Goal: Information Seeking & Learning: Check status

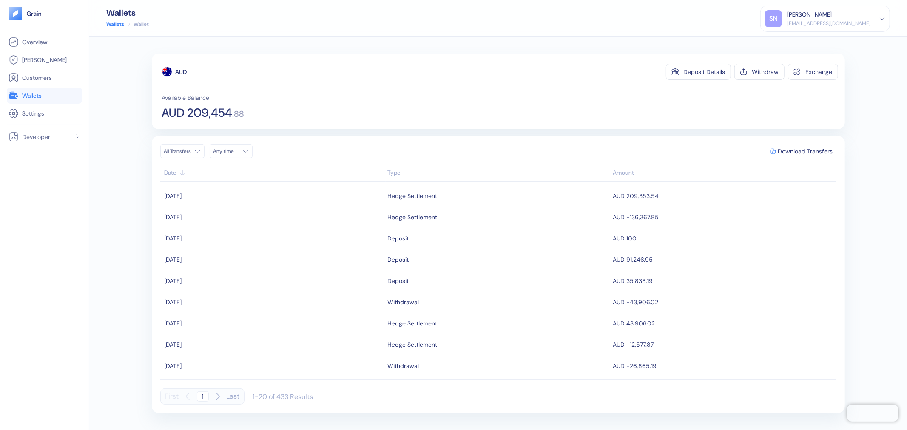
drag, startPoint x: 0, startPoint y: 0, endPoint x: 30, endPoint y: 99, distance: 103.8
click at [30, 99] on span "Wallets" at bounding box center [32, 95] width 20 height 9
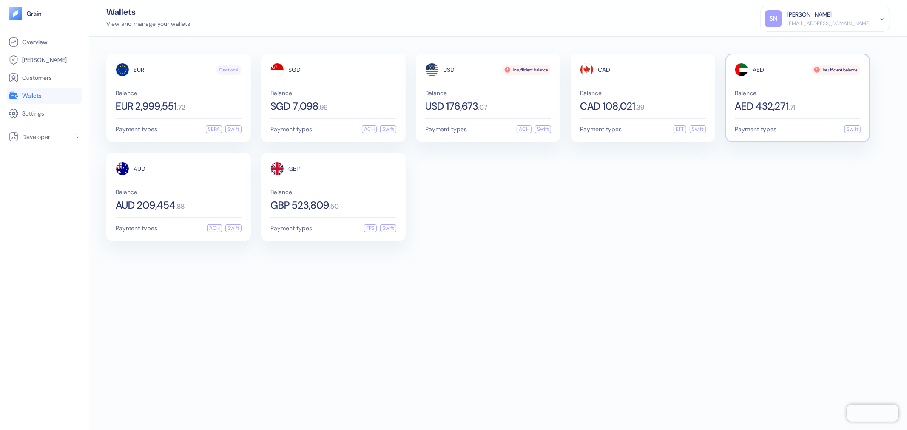
click at [800, 96] on div "Balance AED 432,271 . 71" at bounding box center [798, 100] width 126 height 21
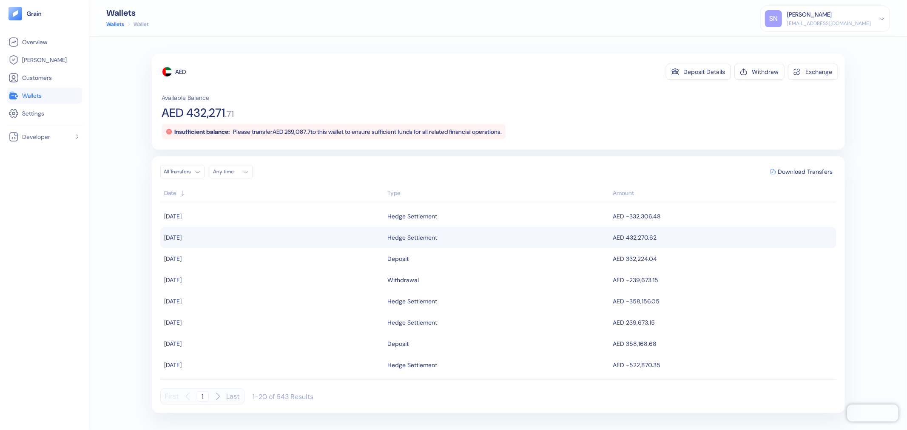
click at [177, 237] on span "[DATE]" at bounding box center [173, 238] width 17 height 8
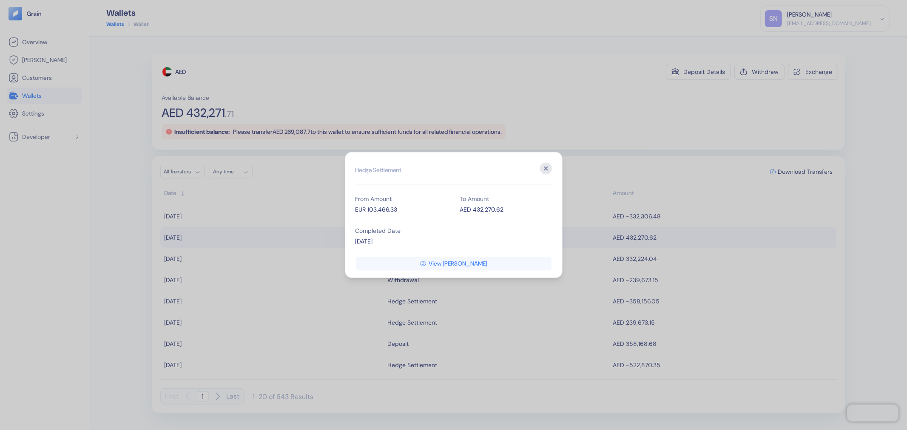
click at [547, 169] on icon "button" at bounding box center [546, 169] width 12 height 12
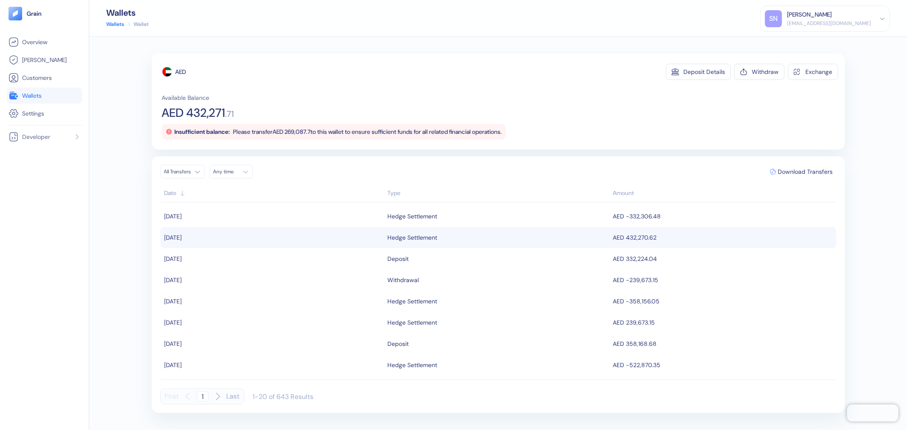
click at [623, 240] on span "AED 432,270.62" at bounding box center [635, 238] width 44 height 8
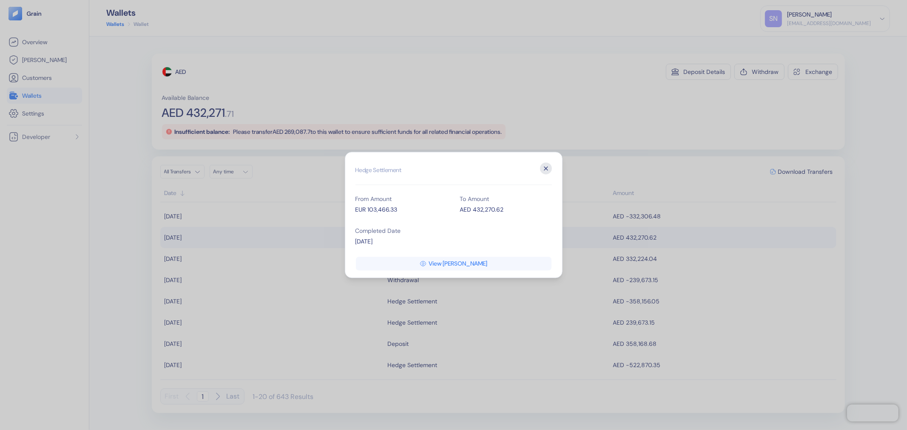
click at [543, 172] on icon "button" at bounding box center [546, 169] width 12 height 12
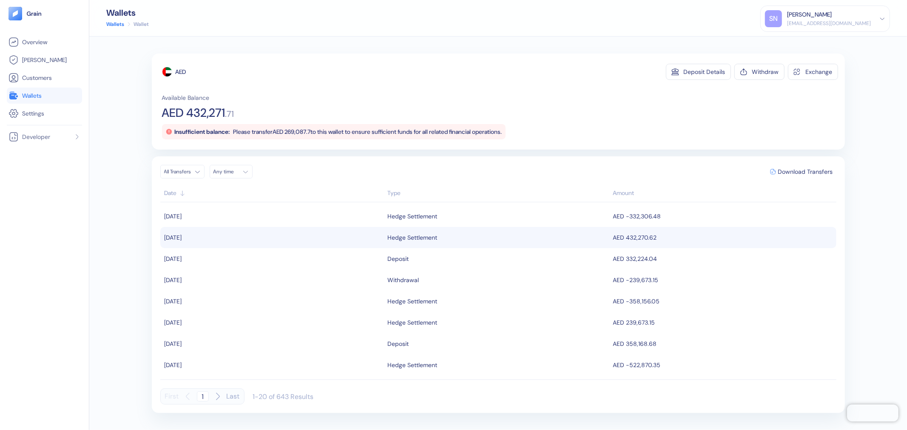
click at [638, 234] on span "AED 432,270.62" at bounding box center [635, 238] width 44 height 8
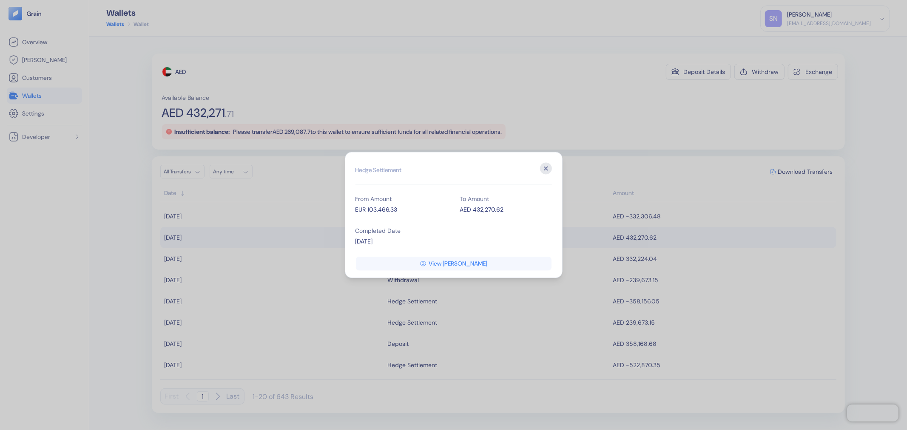
click at [546, 170] on icon "button" at bounding box center [546, 169] width 12 height 12
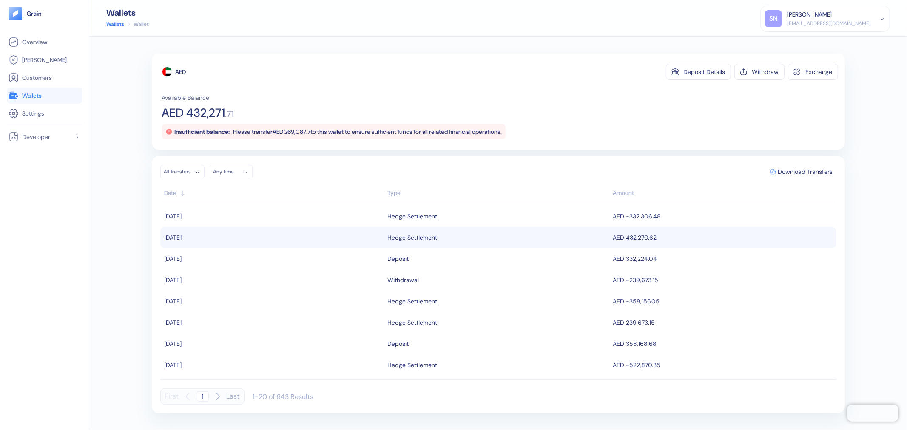
click at [43, 94] on link "Wallets" at bounding box center [45, 96] width 72 height 10
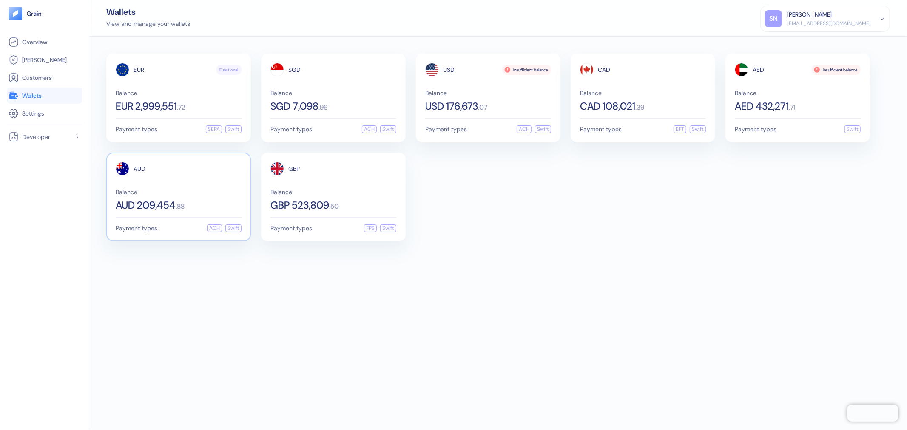
click at [220, 197] on div "Balance AUD 209,454 . 88" at bounding box center [179, 199] width 126 height 21
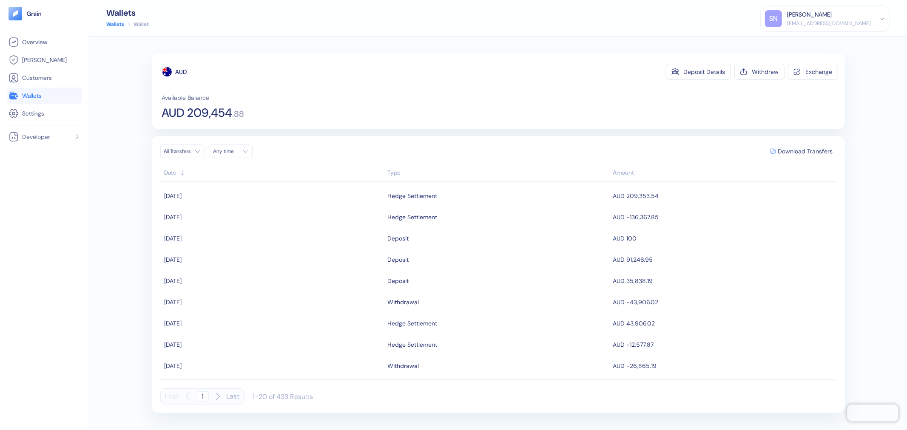
click at [54, 98] on link "Wallets" at bounding box center [45, 96] width 72 height 10
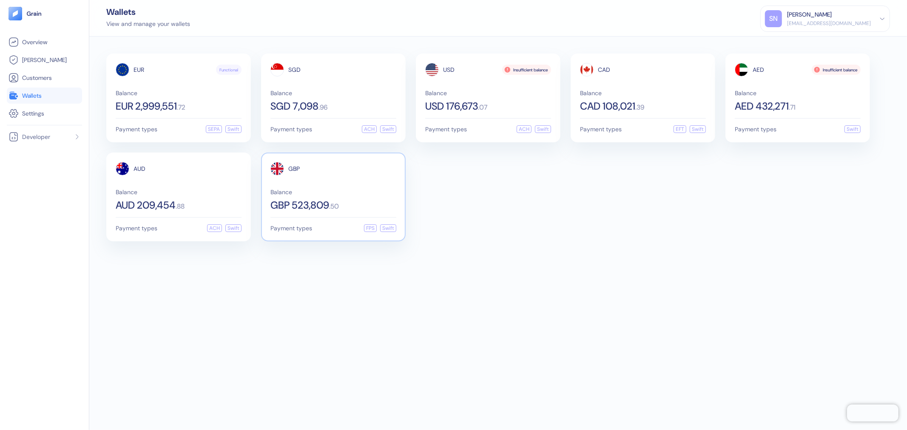
click at [369, 186] on div "GBP Balance GBP 523,809 . 50" at bounding box center [333, 186] width 126 height 48
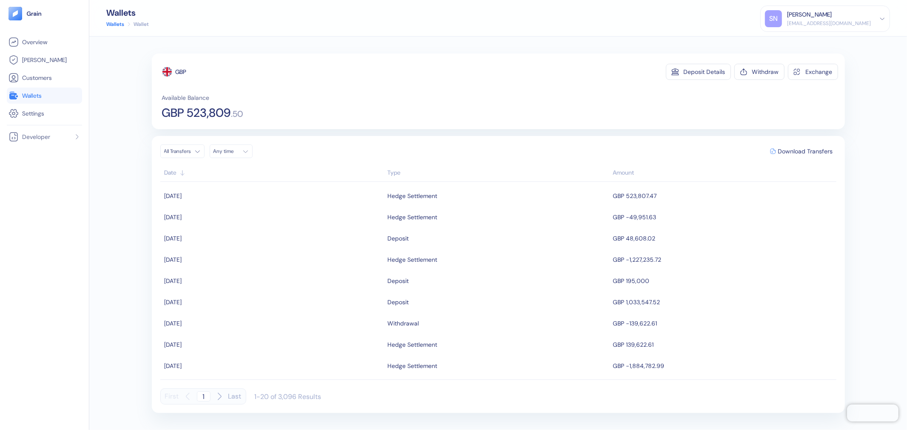
click at [51, 95] on link "Wallets" at bounding box center [45, 96] width 72 height 10
